Goal: Information Seeking & Learning: Check status

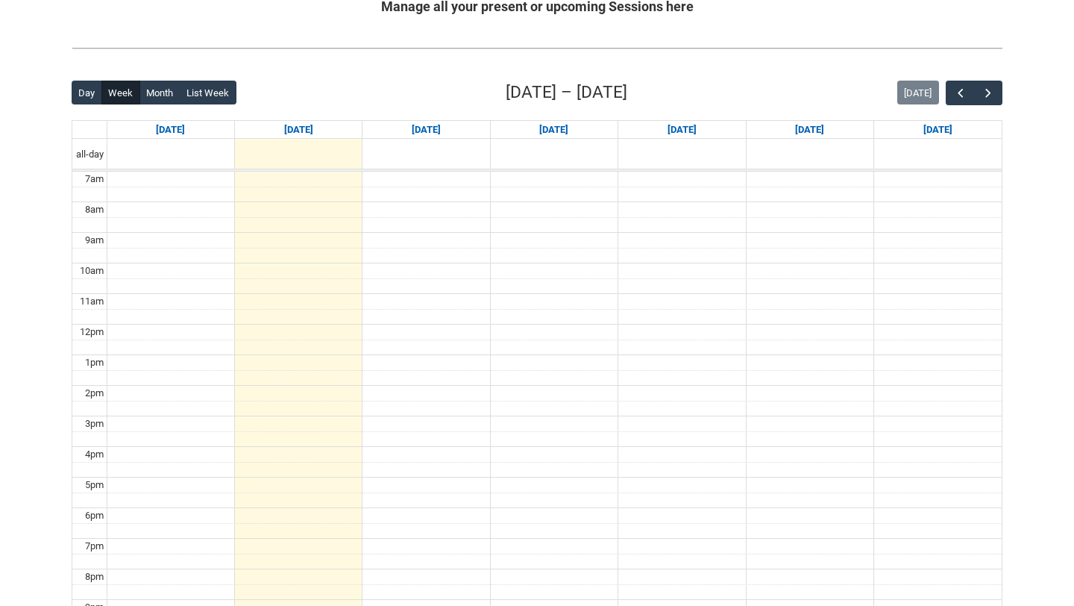
scroll to position [318, 0]
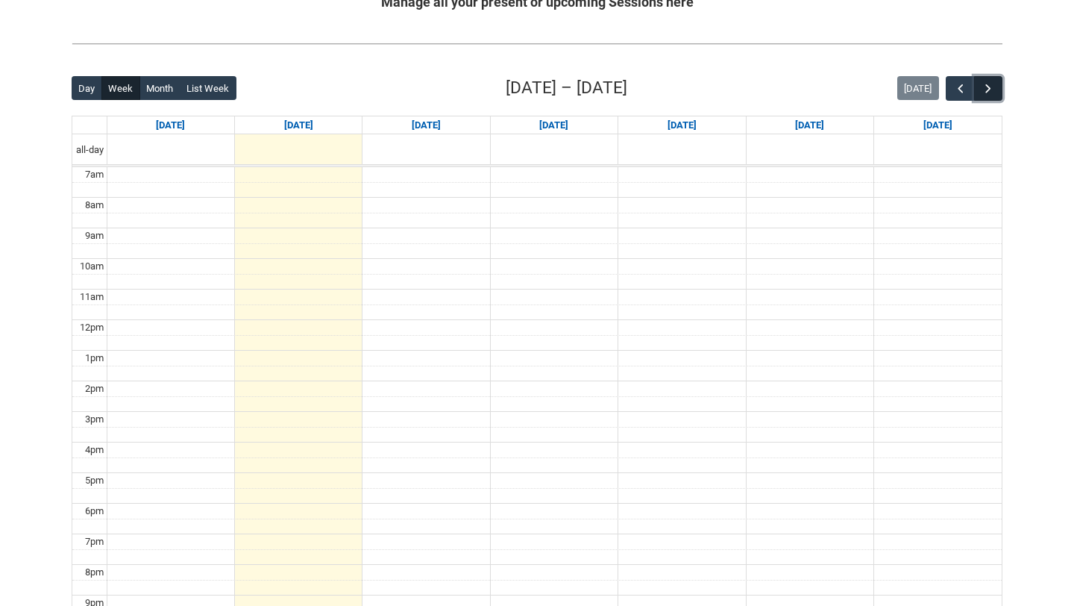
click at [989, 93] on span "button" at bounding box center [988, 88] width 15 height 15
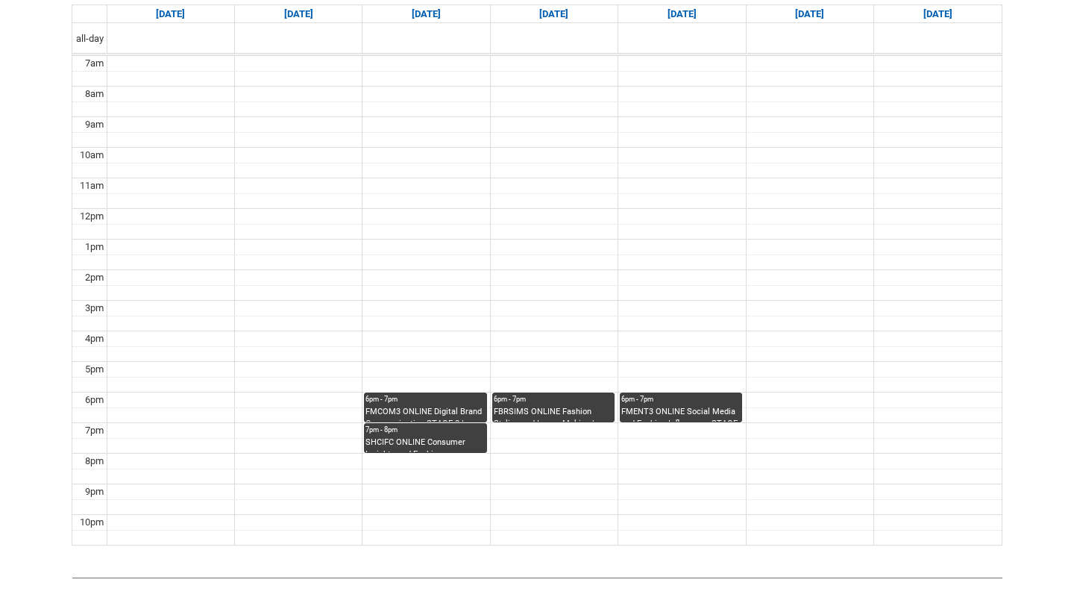
scroll to position [430, 0]
click at [635, 413] on div "FMENT3 ONLINE Social Media and Fashion Influencers STAGE 3 | Online | Nicole Br…" at bounding box center [680, 413] width 119 height 16
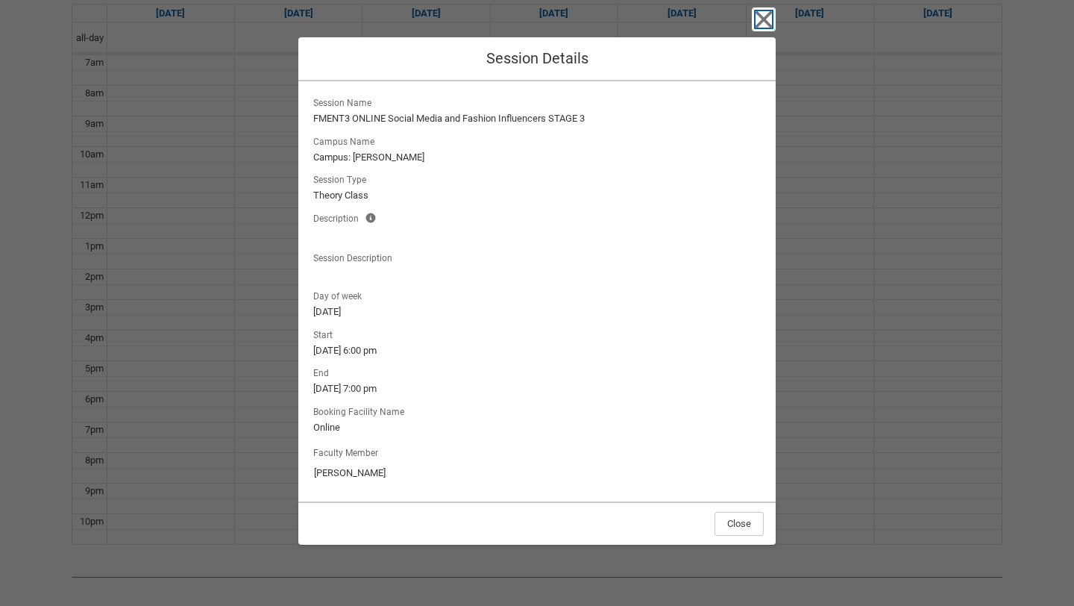
click at [768, 19] on icon "button" at bounding box center [764, 19] width 24 height 24
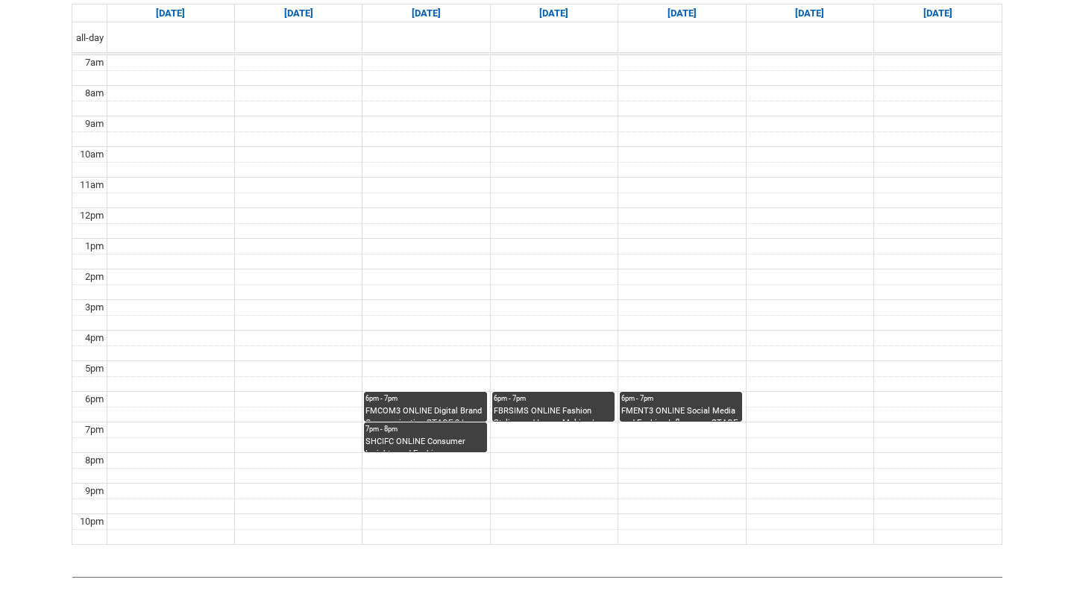
click at [566, 405] on div "FBRSIMS ONLINE Fashion Styling and Image Making | Online | Theodora Basiliou" at bounding box center [553, 413] width 119 height 16
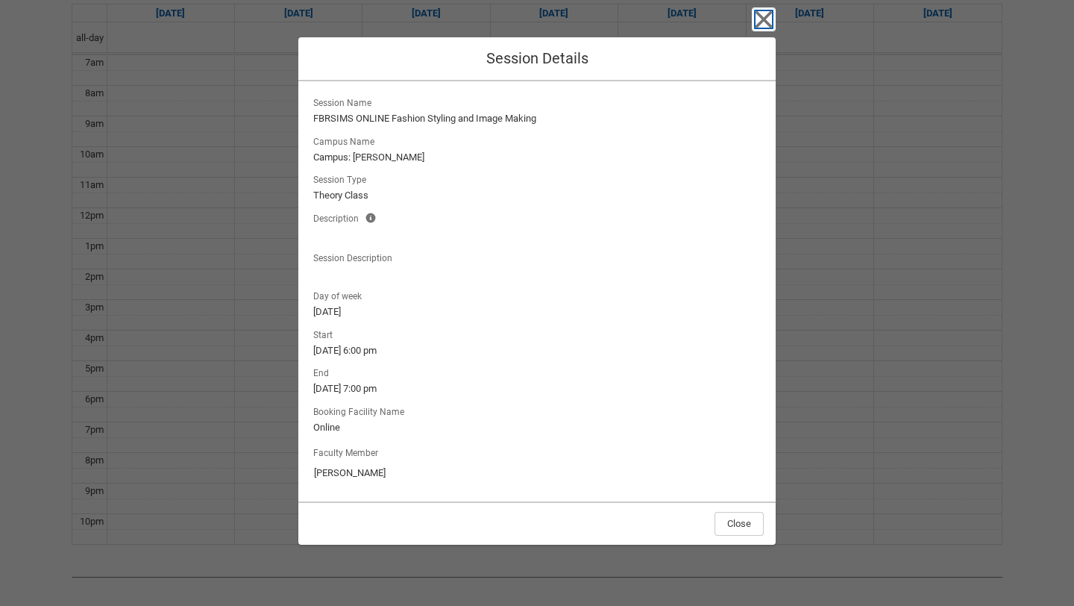
click at [756, 23] on icon "button" at bounding box center [764, 19] width 24 height 24
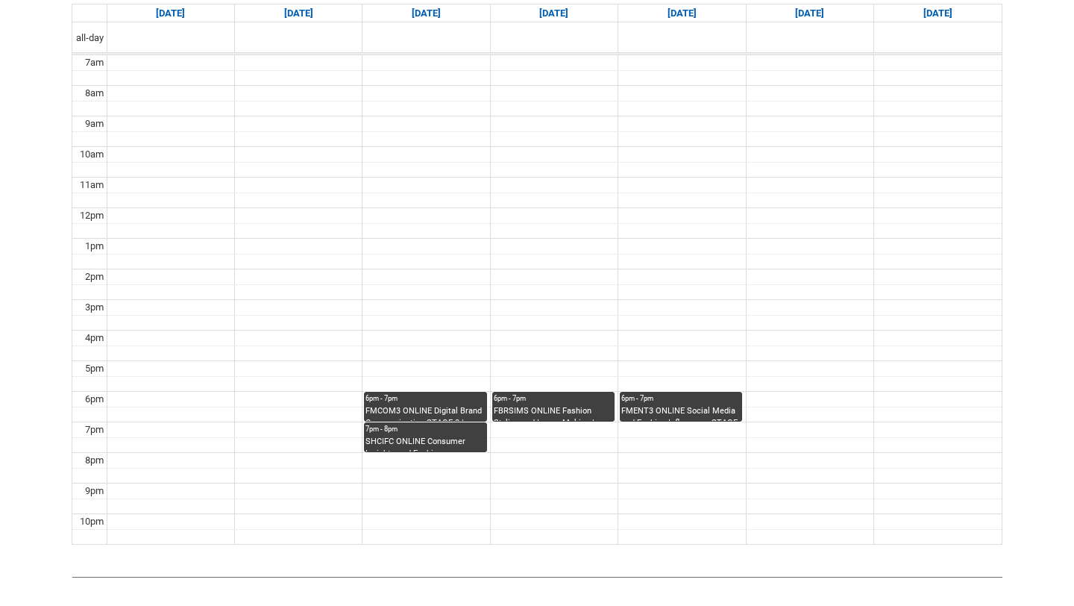
click at [453, 411] on div "FMCOM3 ONLINE Digital Brand Communication STAGE 3 | Online | Richard McCoy" at bounding box center [424, 413] width 119 height 16
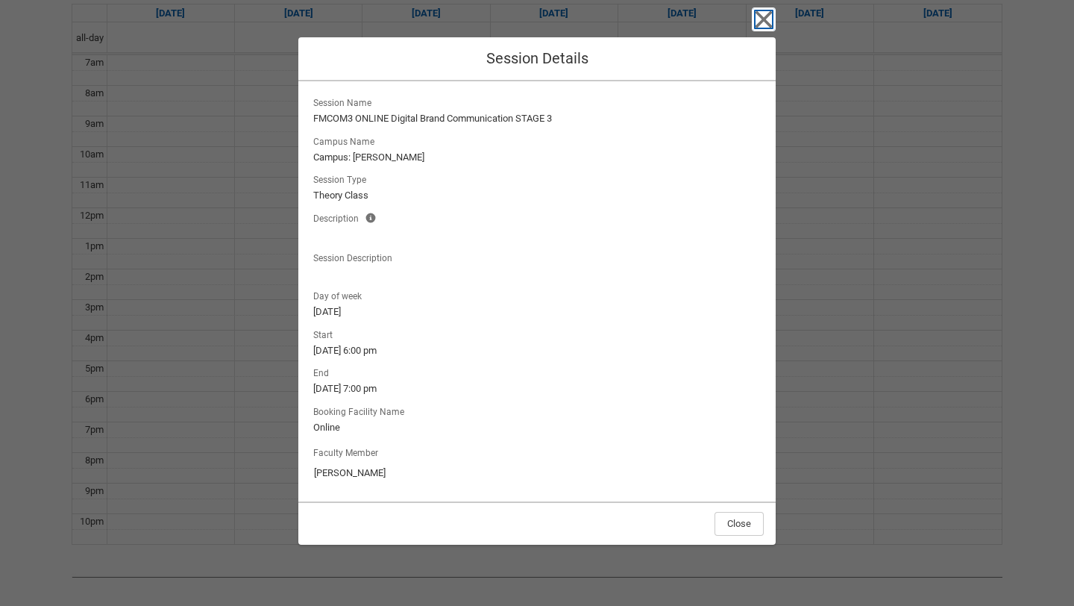
click at [764, 20] on icon "button" at bounding box center [763, 19] width 17 height 17
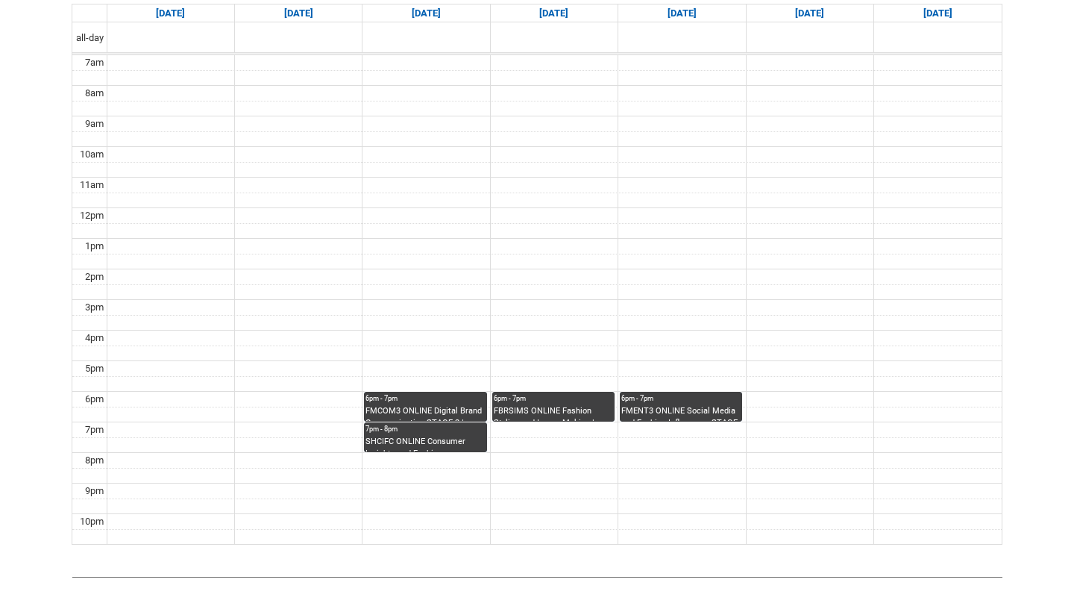
click at [451, 449] on div "SHCIFC ONLINE Consumer Insights and Fashion Consumption | Online | Apsara Sabar…" at bounding box center [424, 444] width 119 height 16
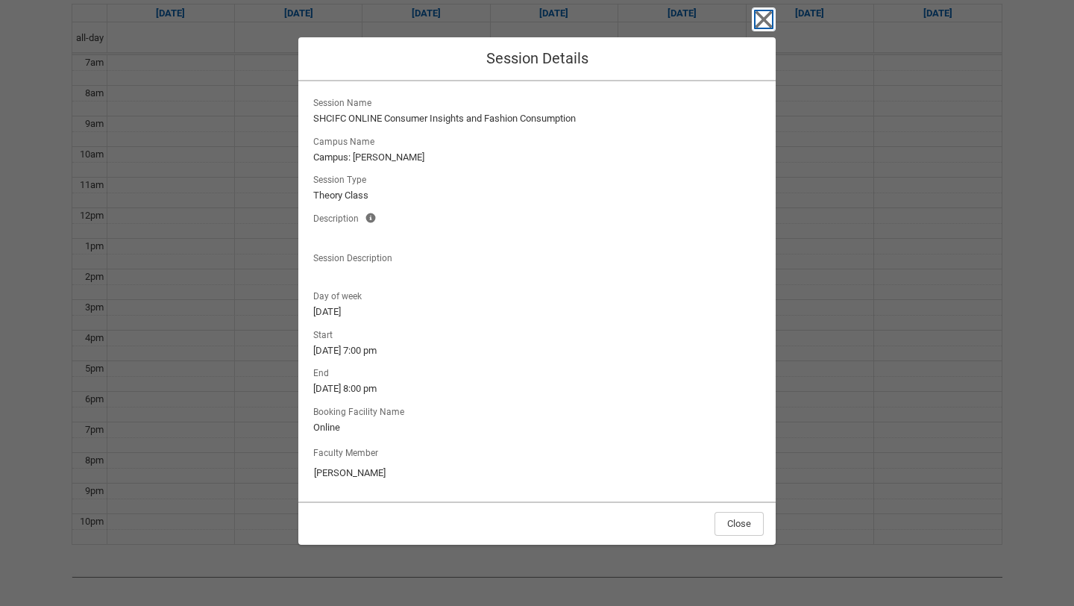
click at [760, 27] on icon "button" at bounding box center [764, 19] width 24 height 24
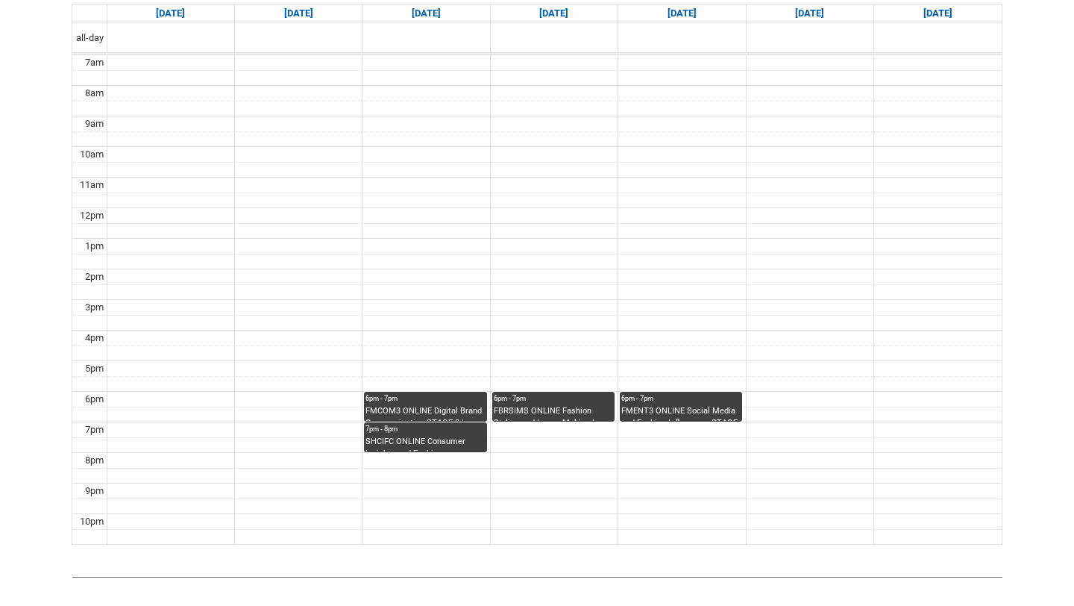
click at [456, 417] on div "FMCOM3 ONLINE Digital Brand Communication STAGE 3 | Online | Richard McCoy" at bounding box center [424, 413] width 119 height 16
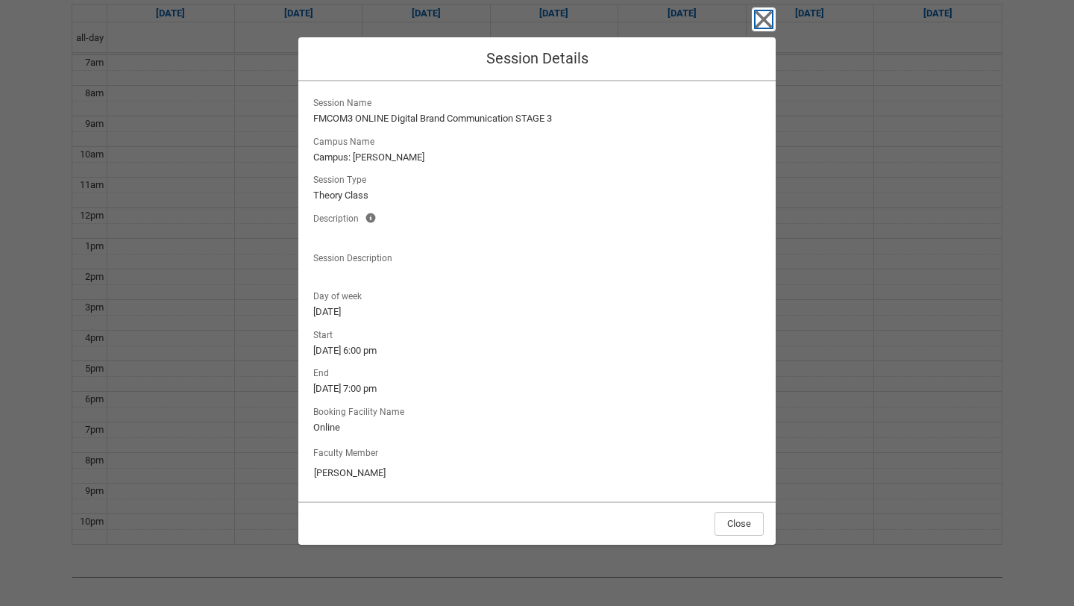
click at [764, 20] on icon "button" at bounding box center [763, 19] width 17 height 17
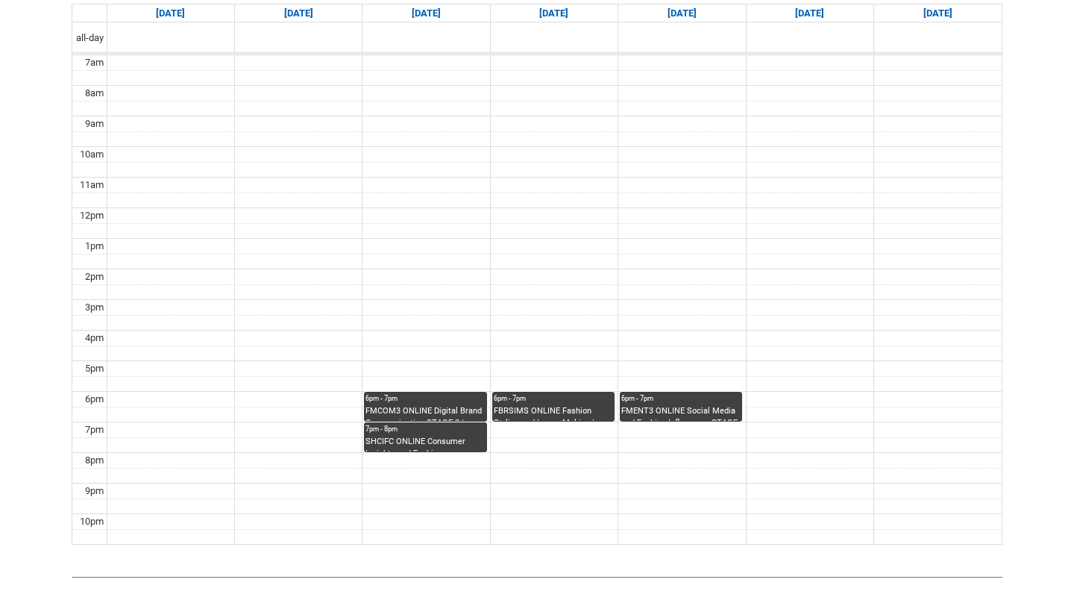
click at [546, 389] on td at bounding box center [554, 384] width 895 height 16
click at [546, 402] on div "6pm - 7pm" at bounding box center [553, 398] width 119 height 10
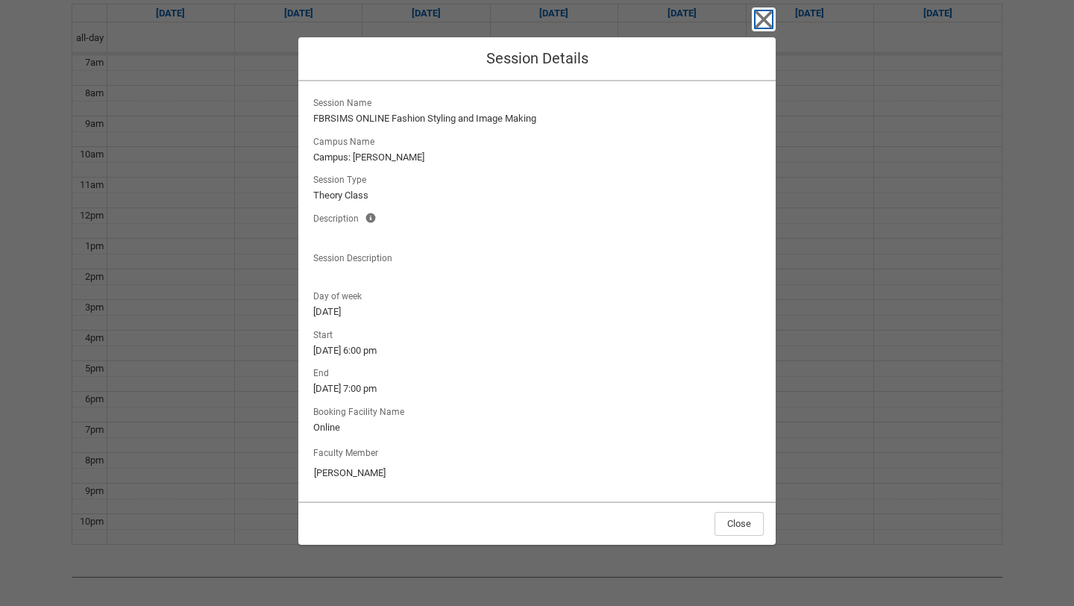
click at [769, 26] on icon "button" at bounding box center [763, 19] width 17 height 17
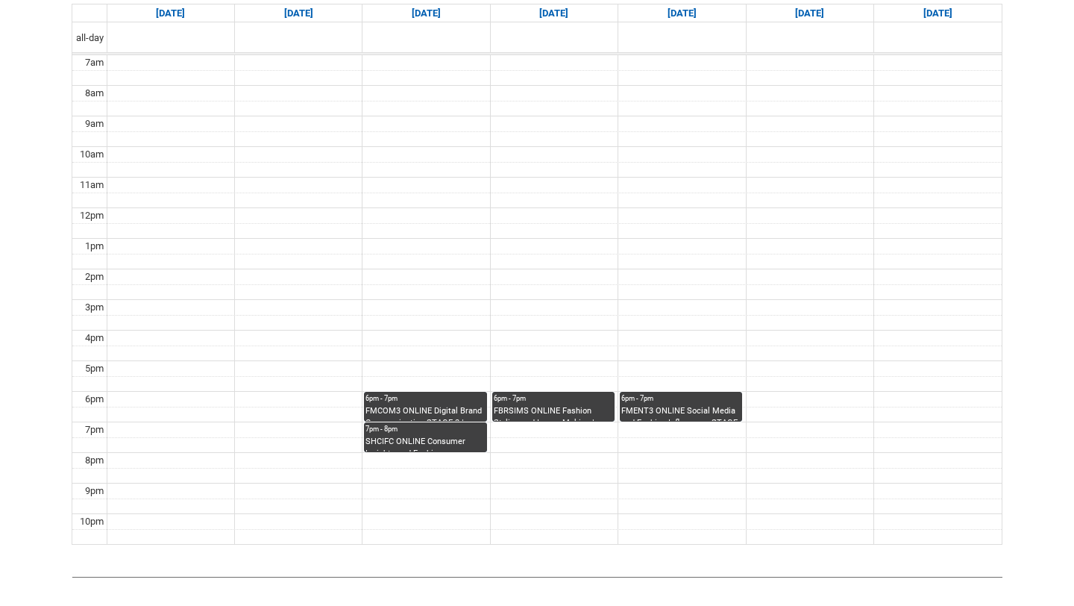
click at [717, 395] on div "6pm - 7pm" at bounding box center [680, 398] width 119 height 10
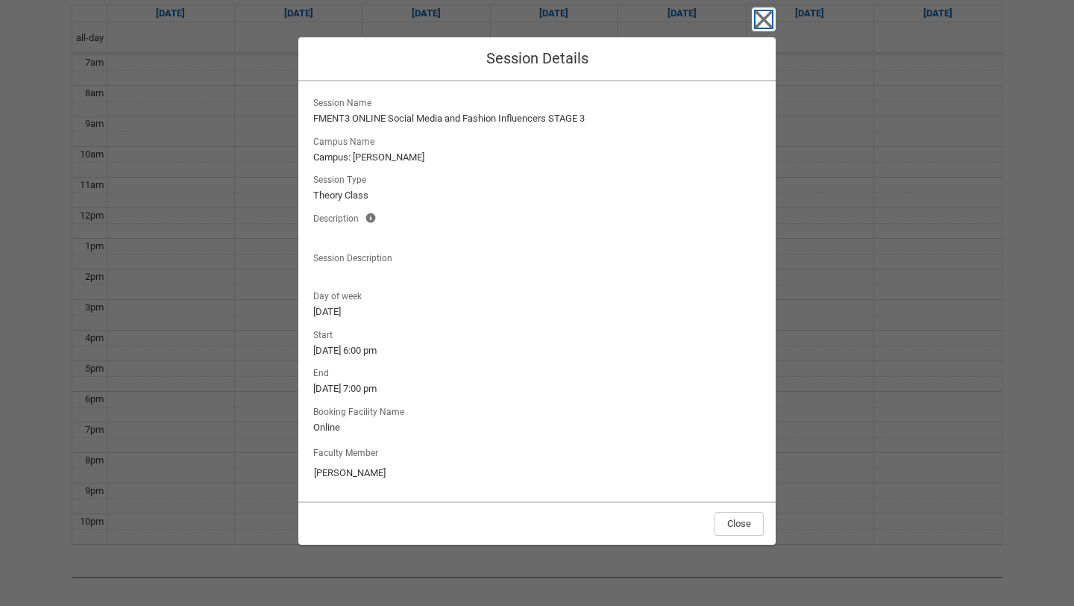
click at [762, 25] on icon "button" at bounding box center [764, 19] width 24 height 24
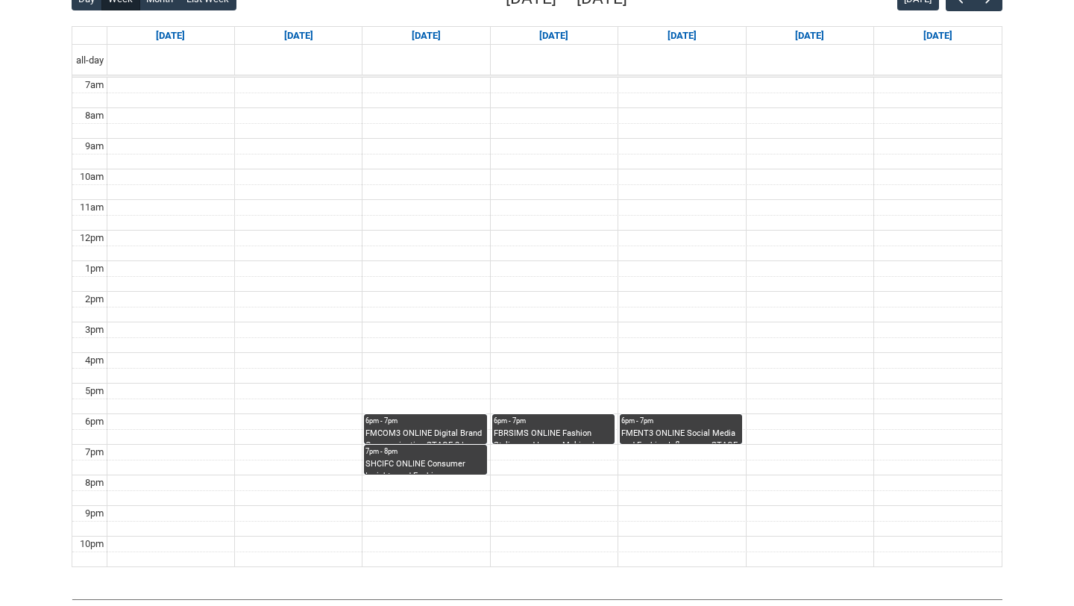
scroll to position [400, 0]
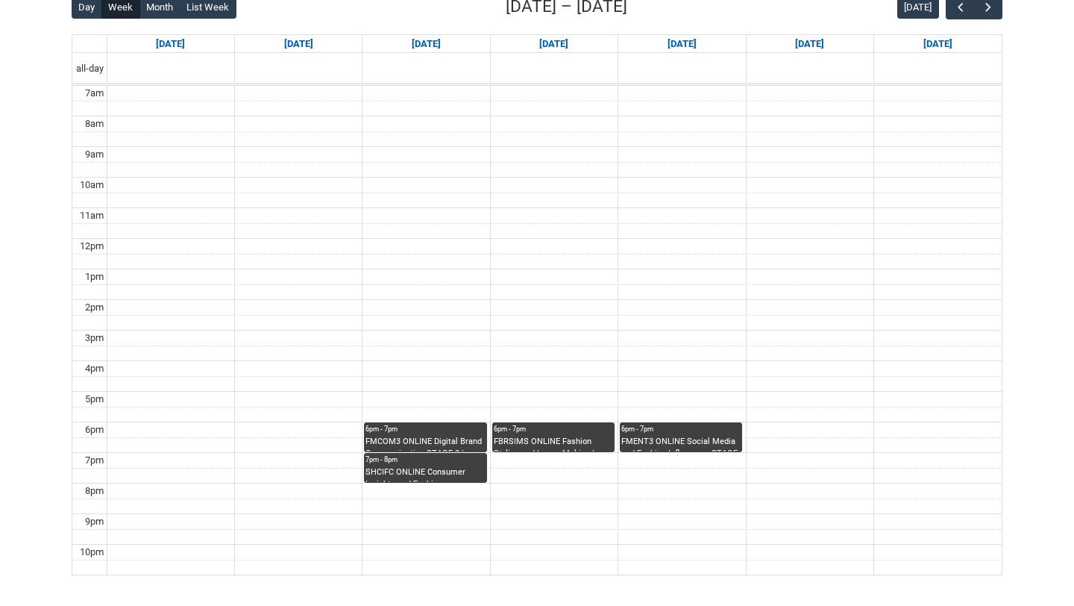
click at [417, 438] on div "FMCOM3 ONLINE Digital Brand Communication STAGE 3 | Online | Richard McCoy" at bounding box center [424, 444] width 119 height 16
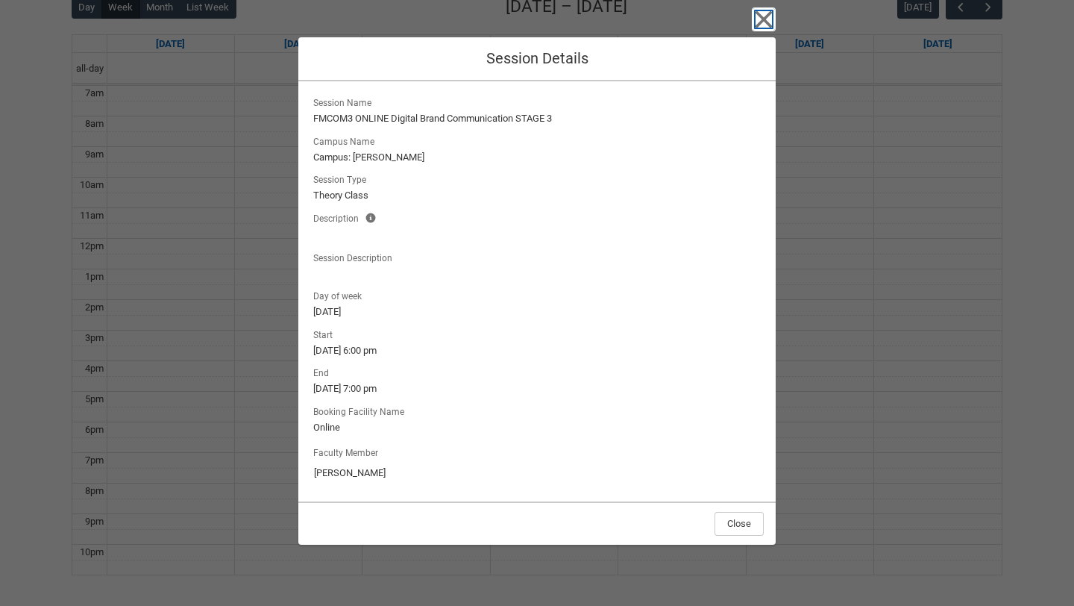
click at [761, 13] on icon "button" at bounding box center [764, 19] width 24 height 24
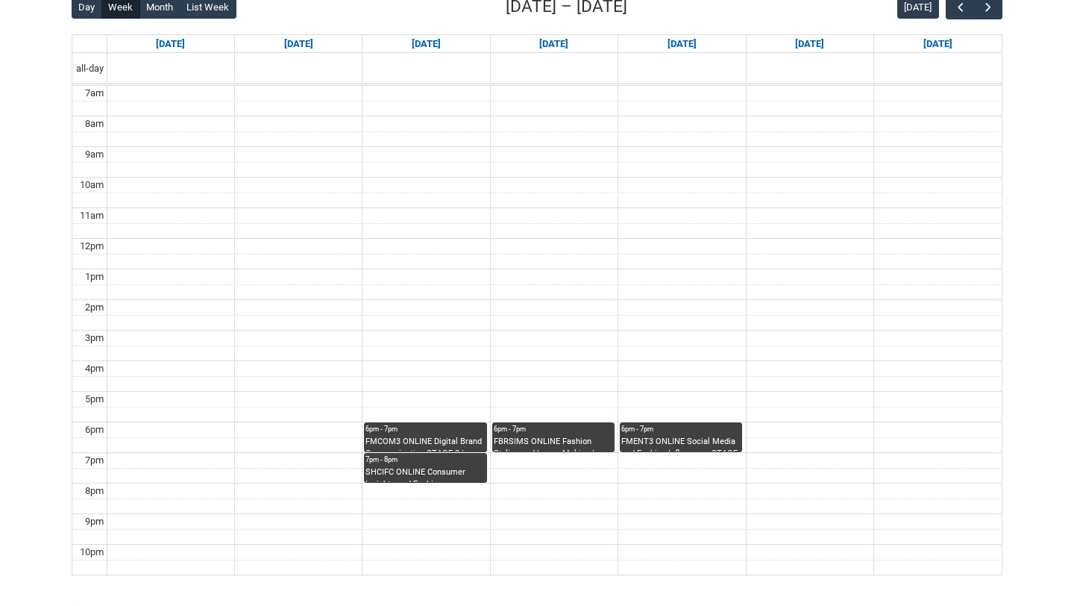
click at [459, 460] on div "7pm - 8pm" at bounding box center [424, 459] width 119 height 10
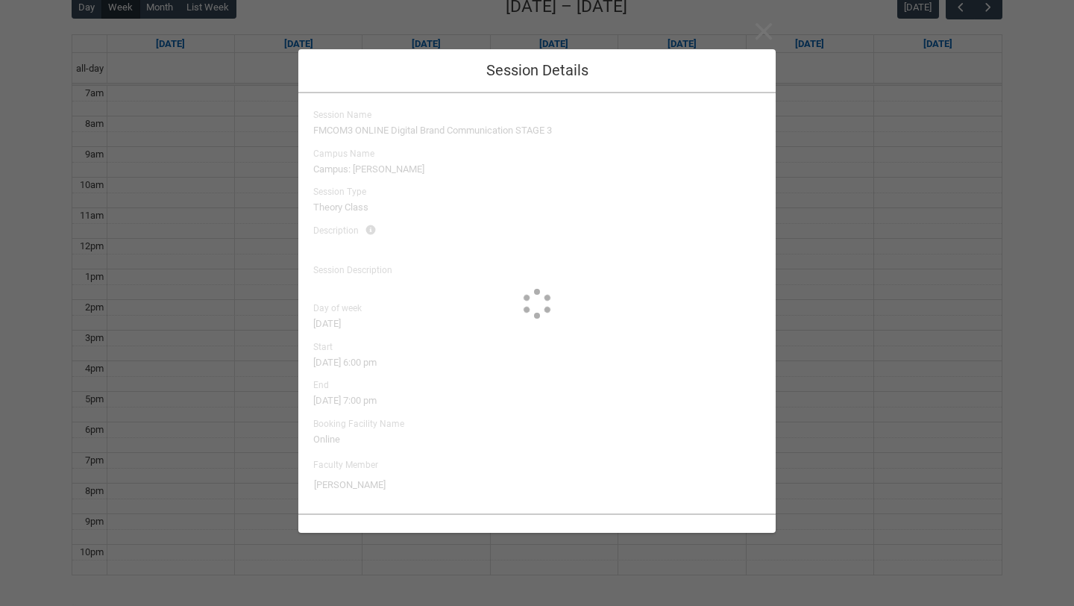
type input "Apsara Sabaratnam"
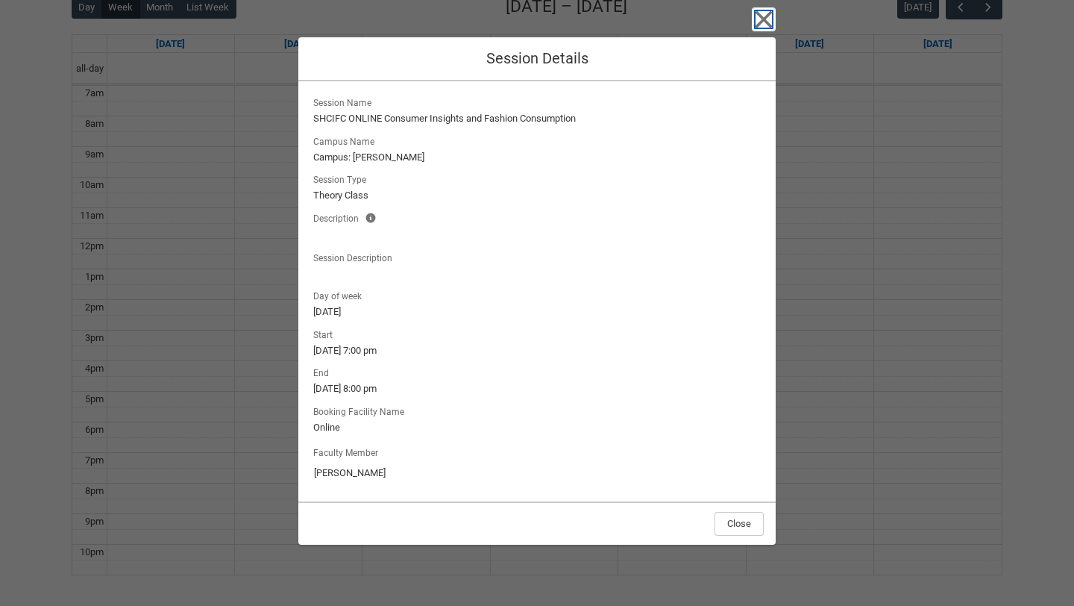
click at [770, 13] on icon "button" at bounding box center [763, 19] width 17 height 17
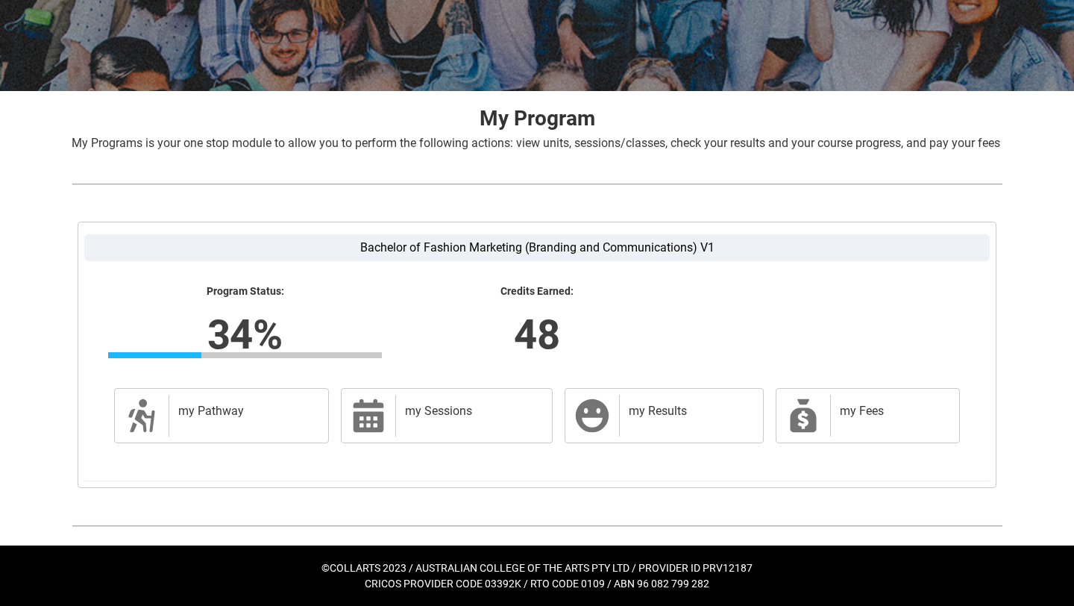
scroll to position [224, 0]
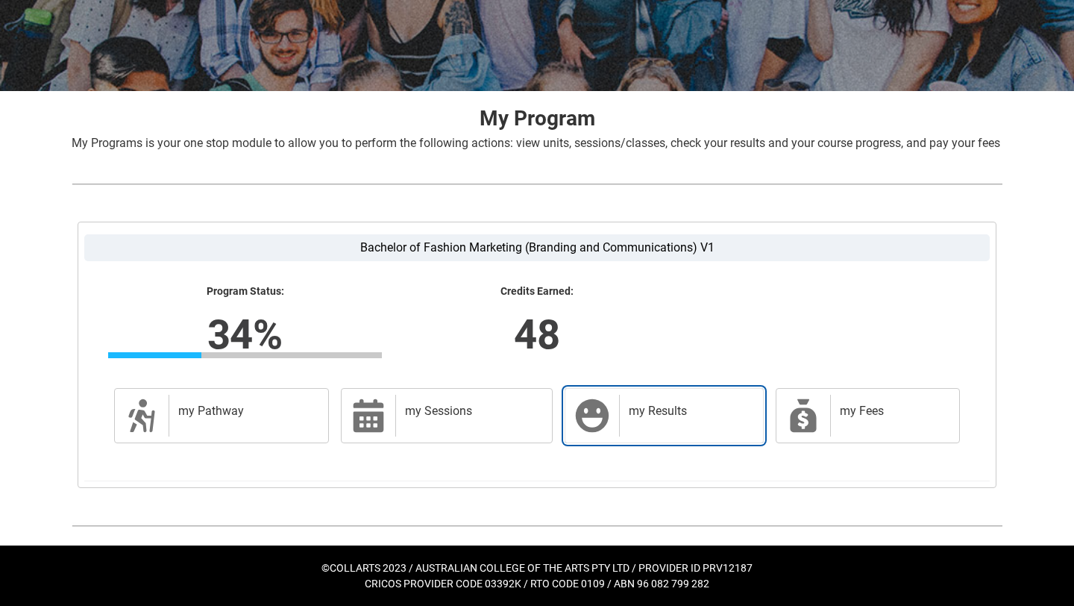
click at [679, 408] on h2 "my Results" at bounding box center [688, 410] width 119 height 15
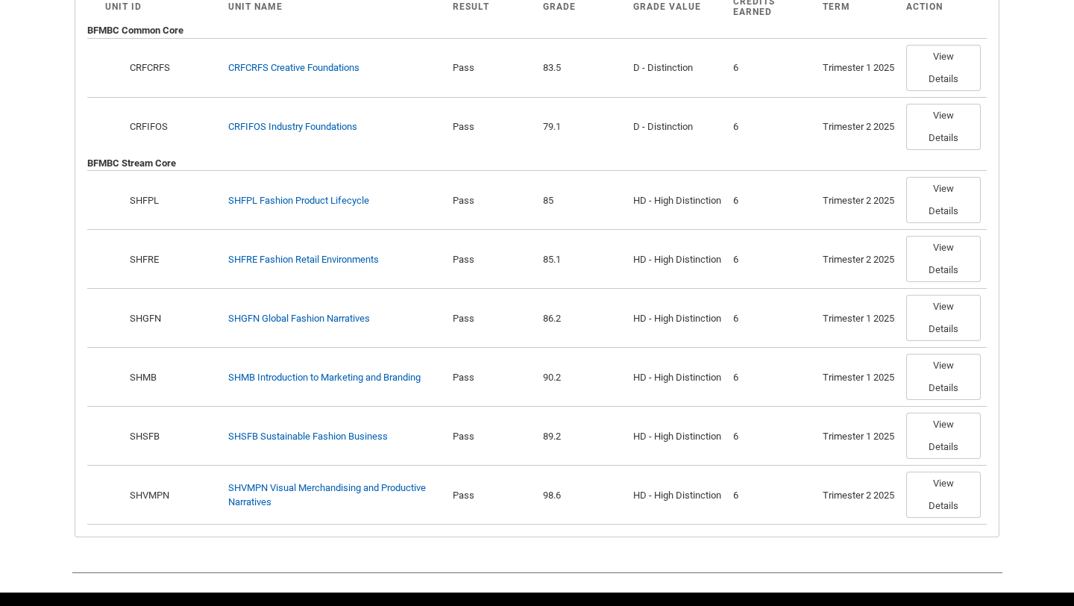
scroll to position [504, 0]
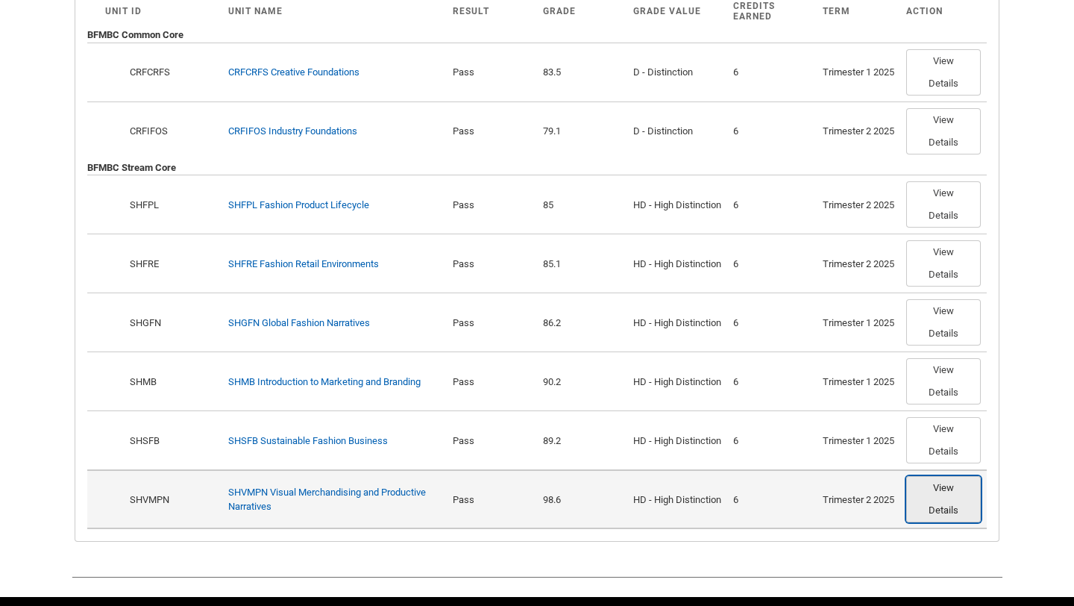
click at [961, 516] on button "View Details" at bounding box center [943, 499] width 75 height 46
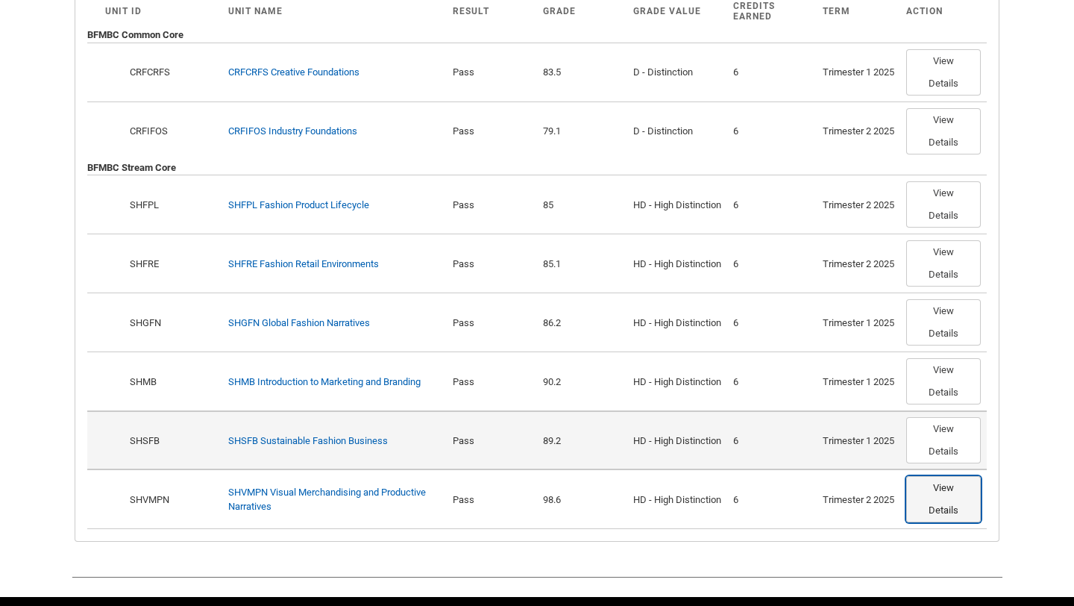
scroll to position [573, 0]
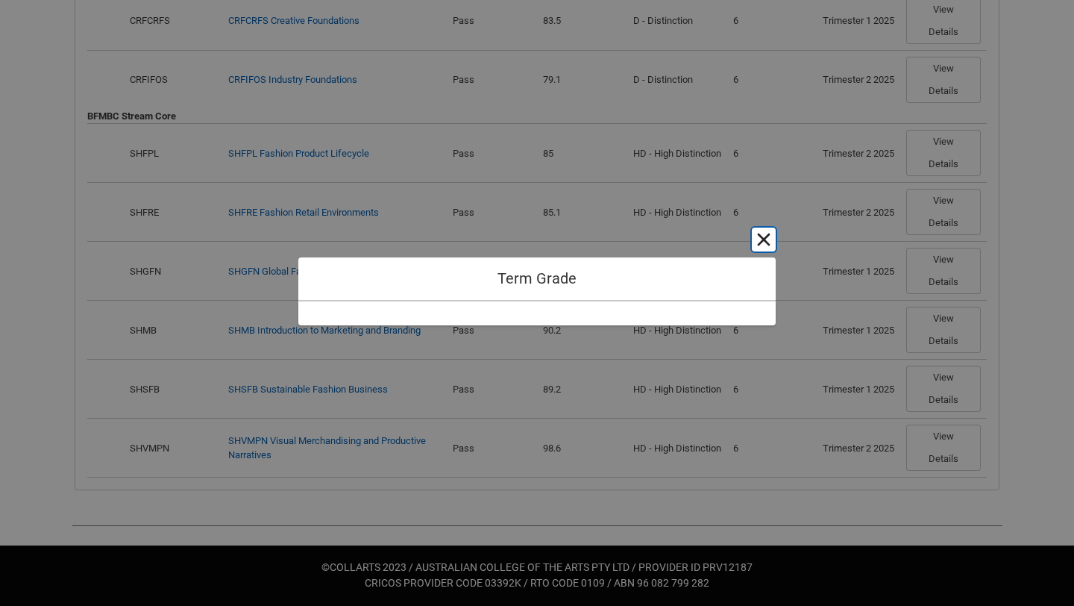
click at [761, 245] on button "Cancel and close" at bounding box center [764, 239] width 24 height 24
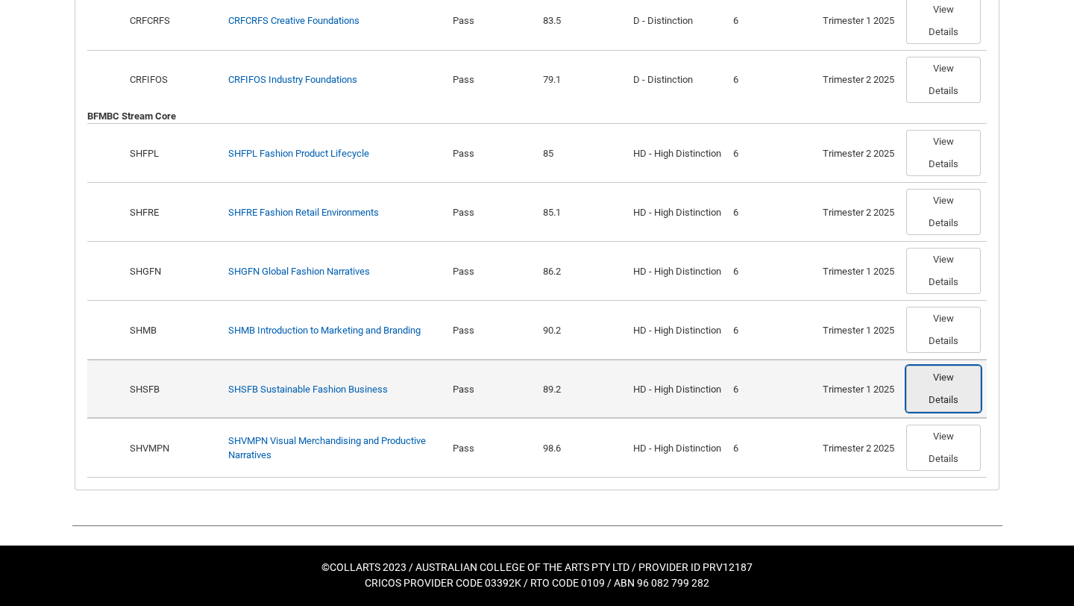
click at [927, 393] on button "View Details" at bounding box center [943, 388] width 75 height 46
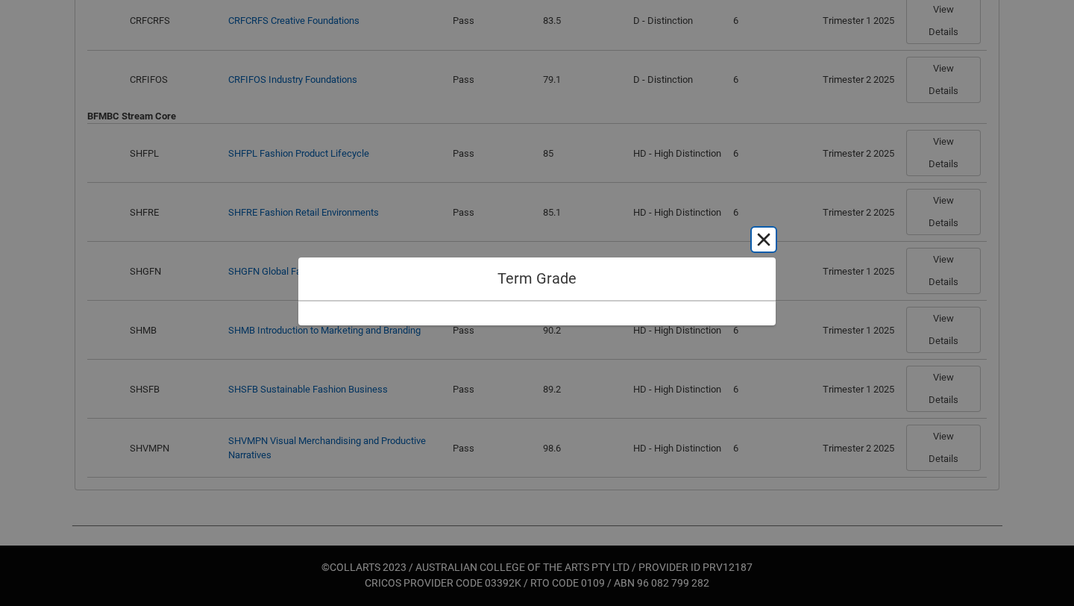
click at [761, 239] on button "Cancel and close" at bounding box center [764, 239] width 24 height 24
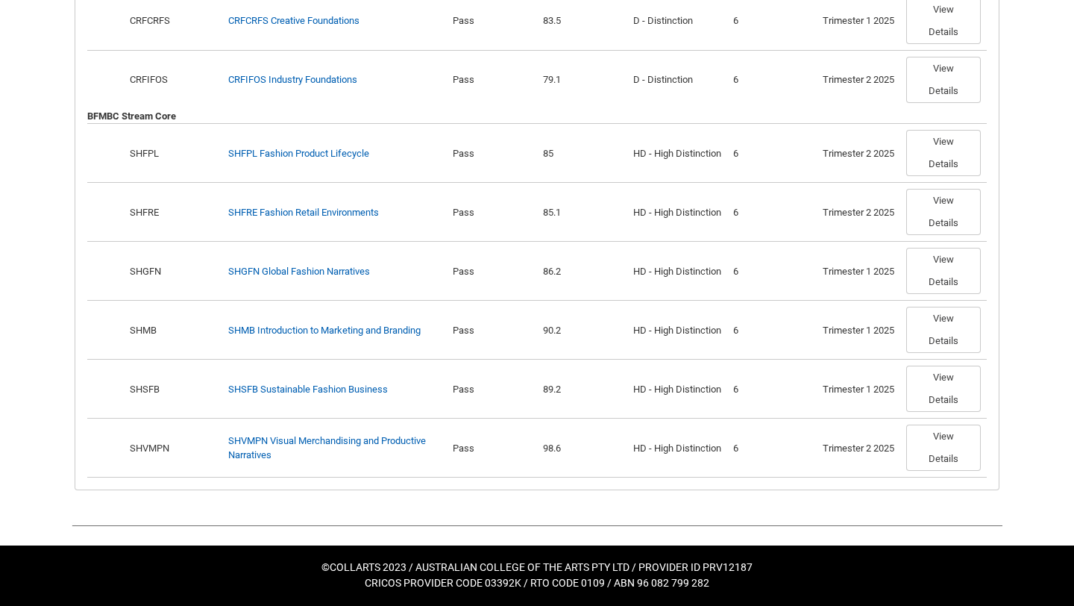
click at [1008, 287] on div "Bachelor of Fashion Marketing (Branding and Communications) V1 Program Status: …" at bounding box center [537, 180] width 955 height 650
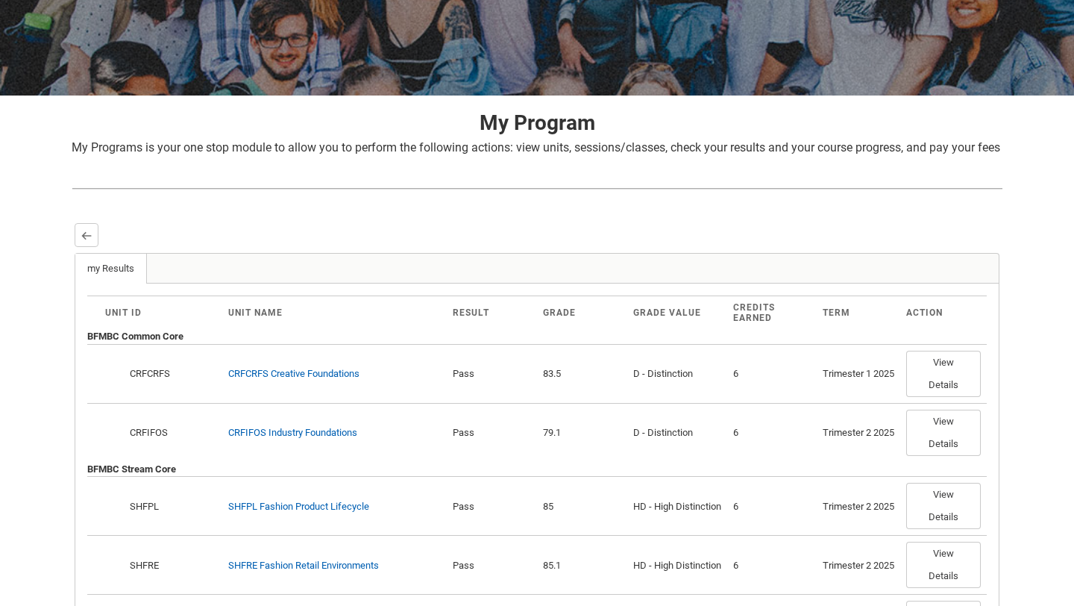
scroll to position [0, 0]
